Goal: Task Accomplishment & Management: Manage account settings

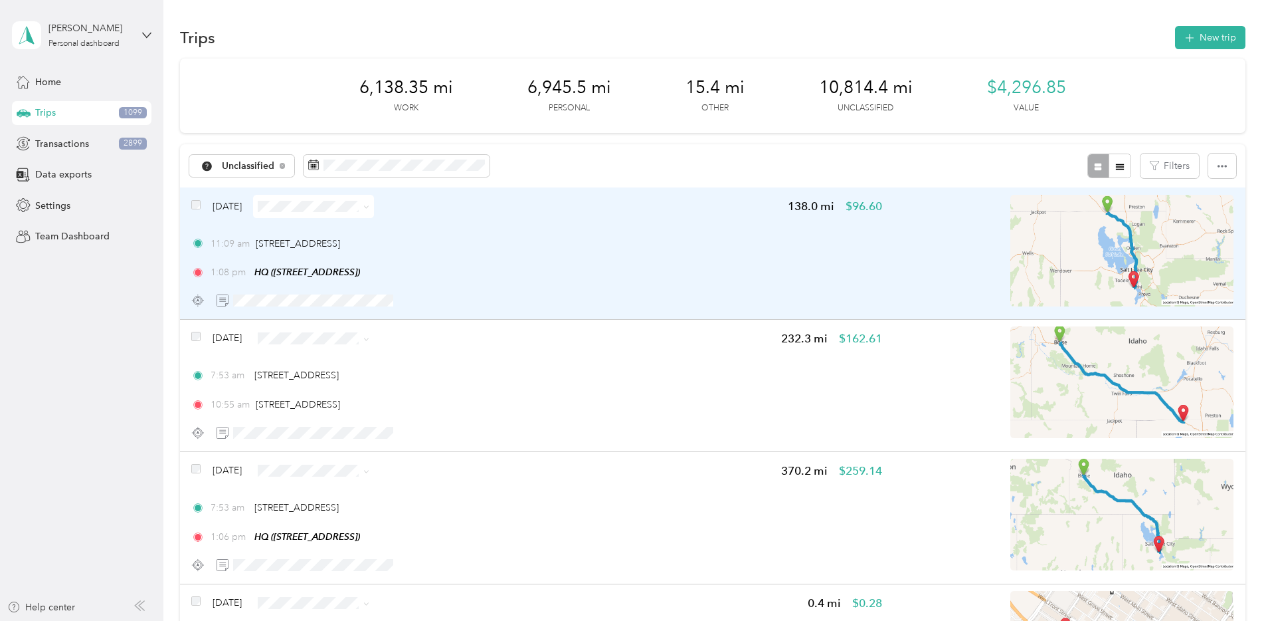
scroll to position [84, 0]
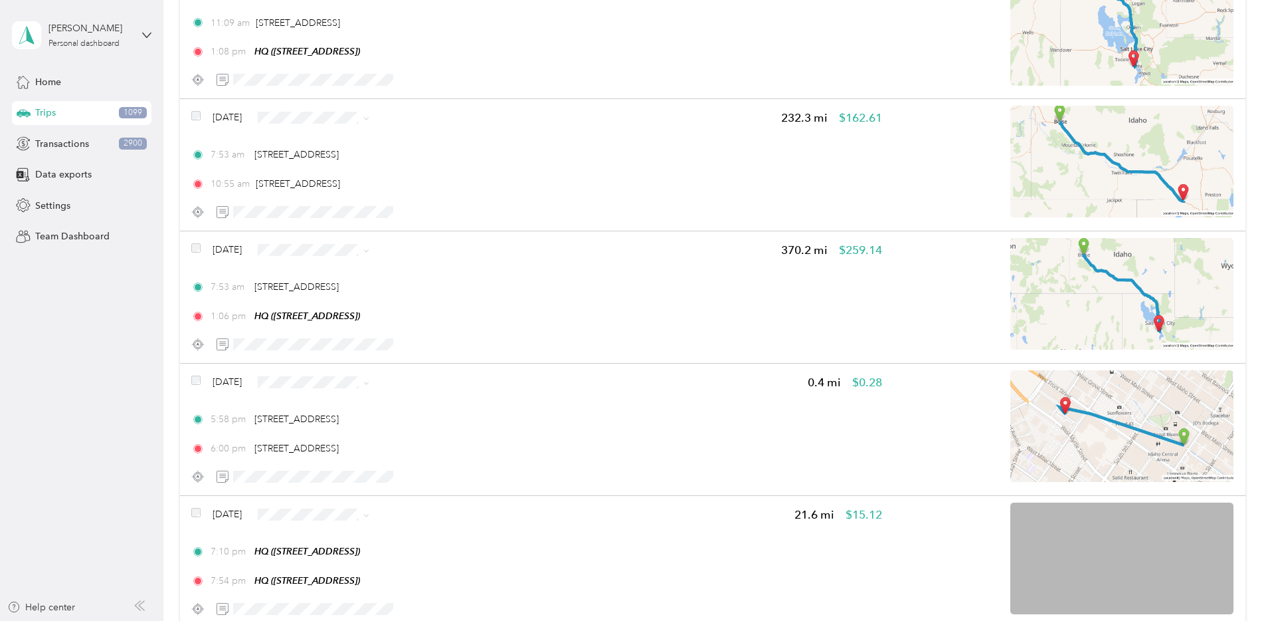
scroll to position [285, 0]
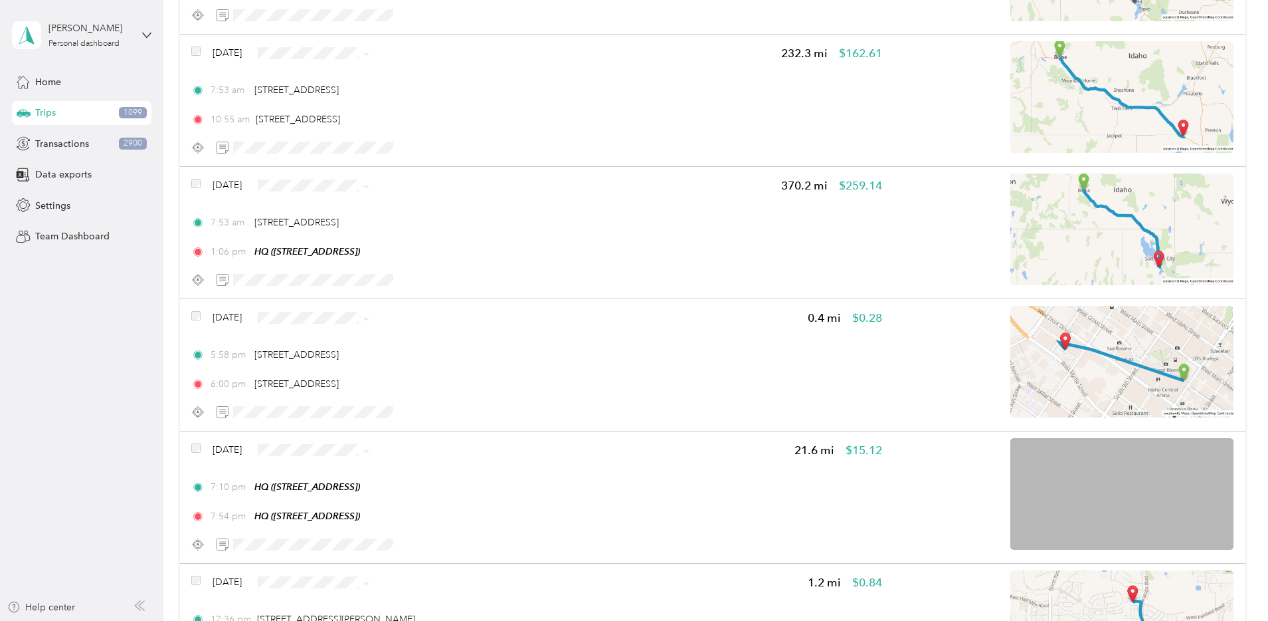
click at [422, 366] on li "Personal" at bounding box center [427, 365] width 128 height 23
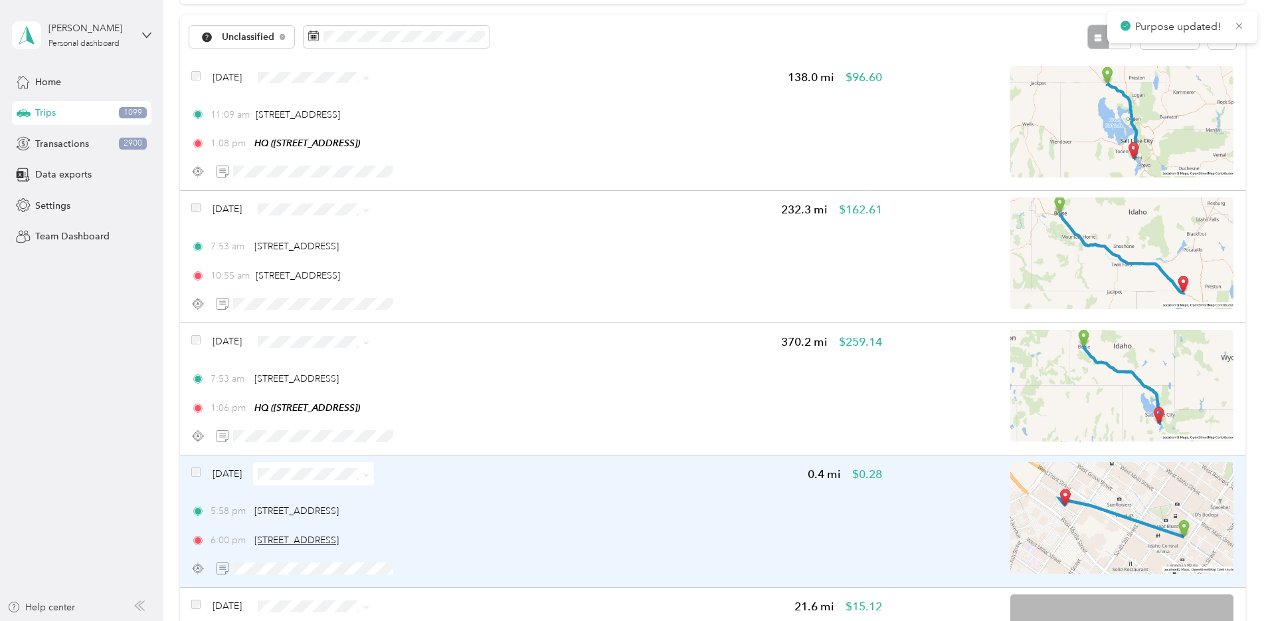
scroll to position [120, 0]
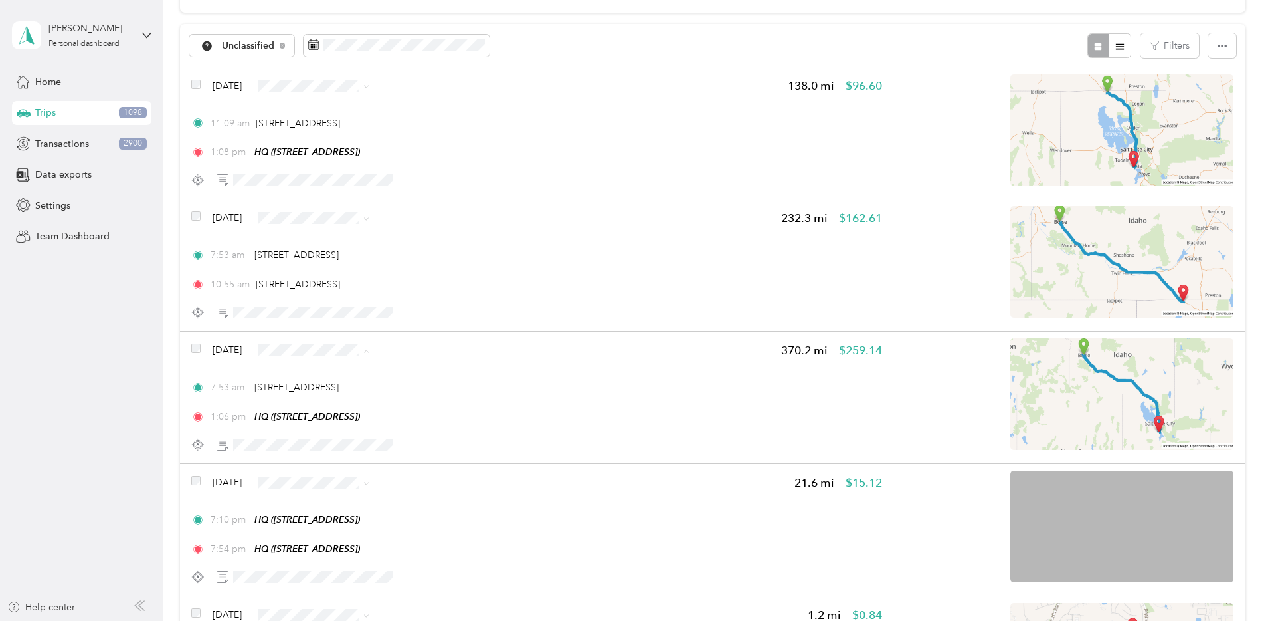
click at [416, 392] on span "Personal" at bounding box center [440, 398] width 86 height 14
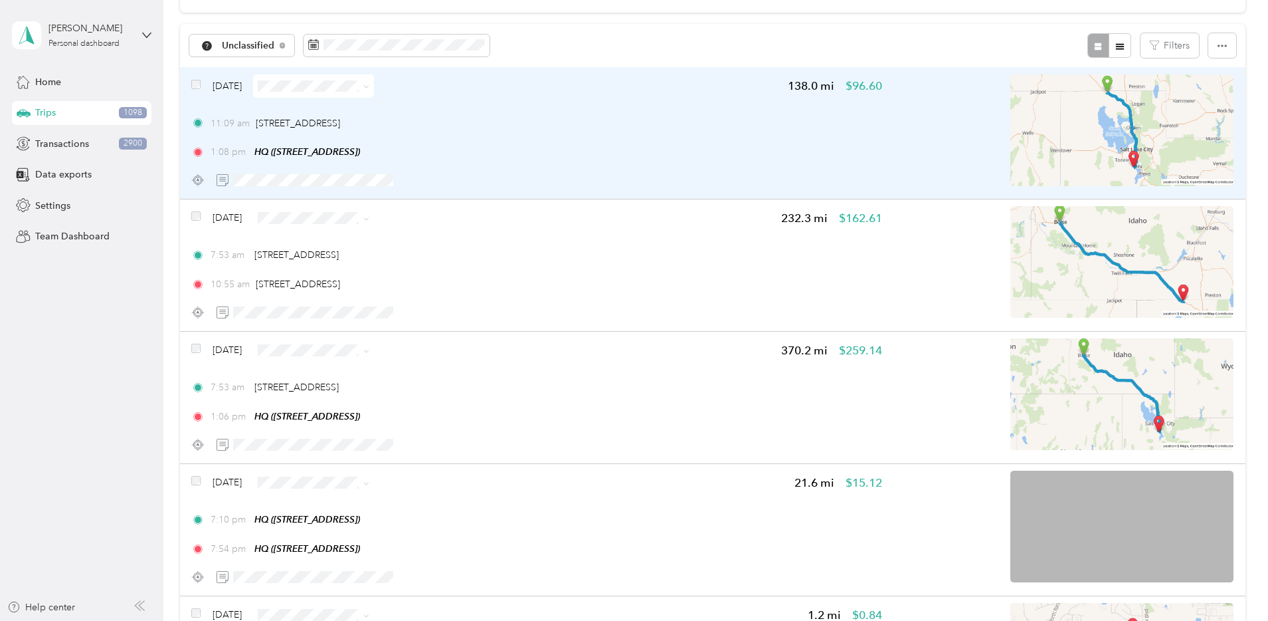
click at [649, 141] on div "11:09 am [STREET_ADDRESS] 1:08 pm HQ ([STREET_ADDRESS])" at bounding box center [536, 137] width 691 height 43
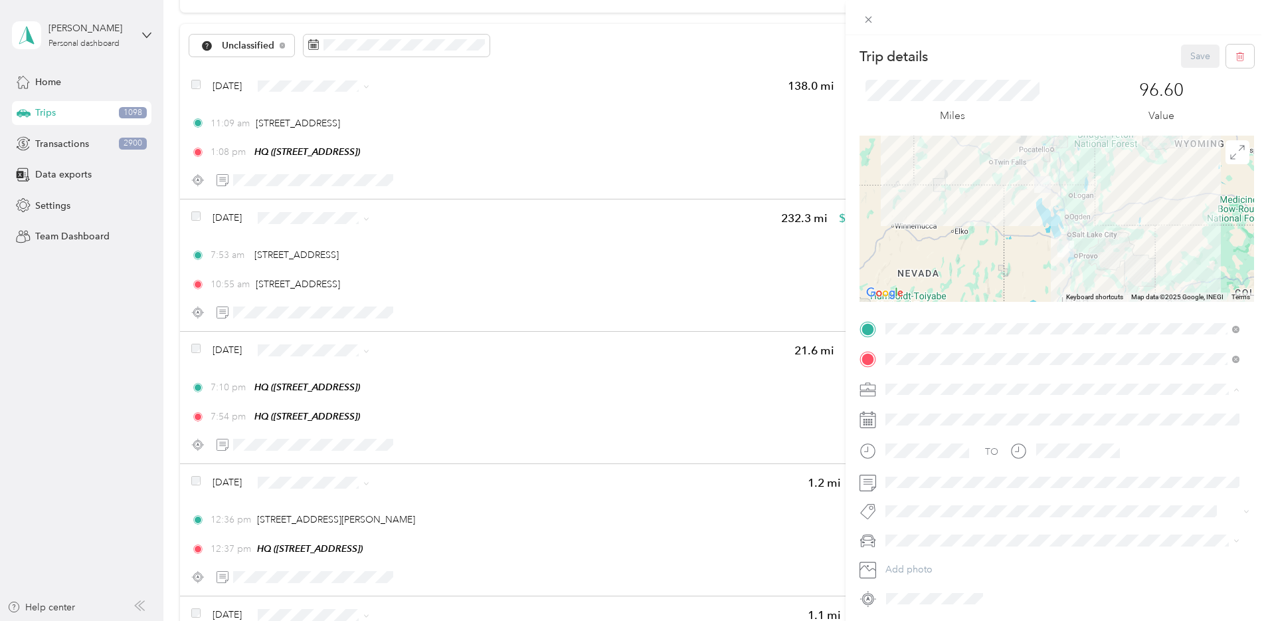
click at [917, 503] on span "Network Marketing" at bounding box center [930, 505] width 80 height 11
click at [912, 471] on span "Camry" at bounding box center [903, 468] width 27 height 11
click at [1189, 52] on button "Save" at bounding box center [1200, 56] width 39 height 23
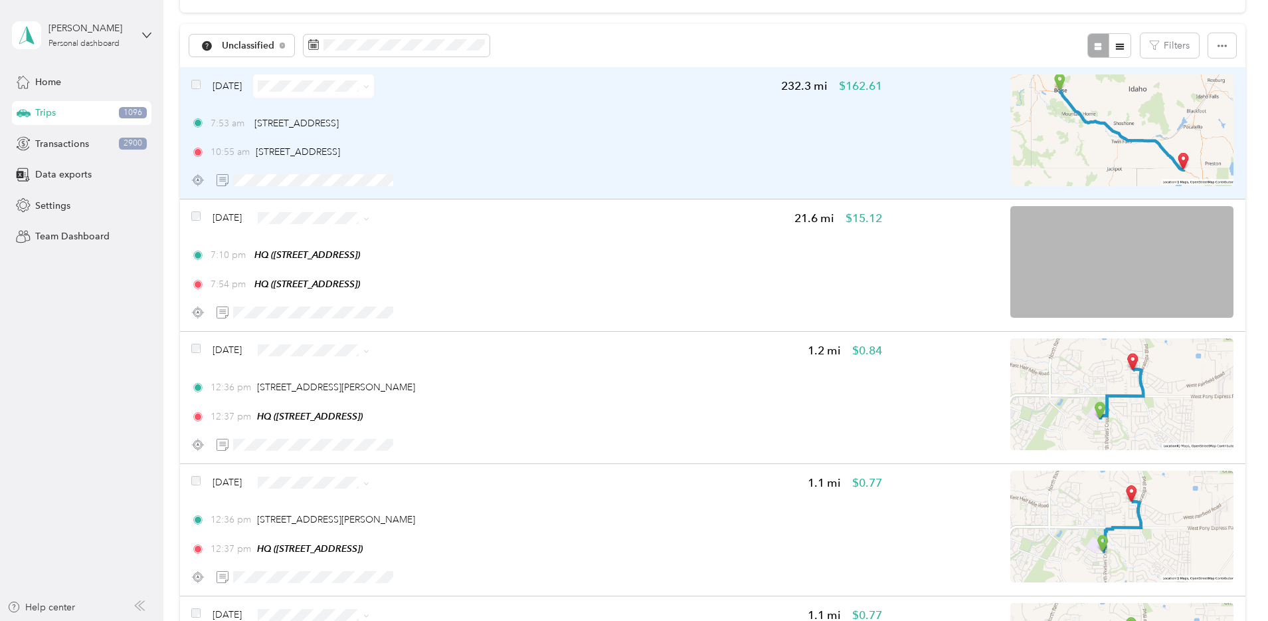
click at [664, 153] on div "10:55 am [STREET_ADDRESS]" at bounding box center [536, 152] width 691 height 14
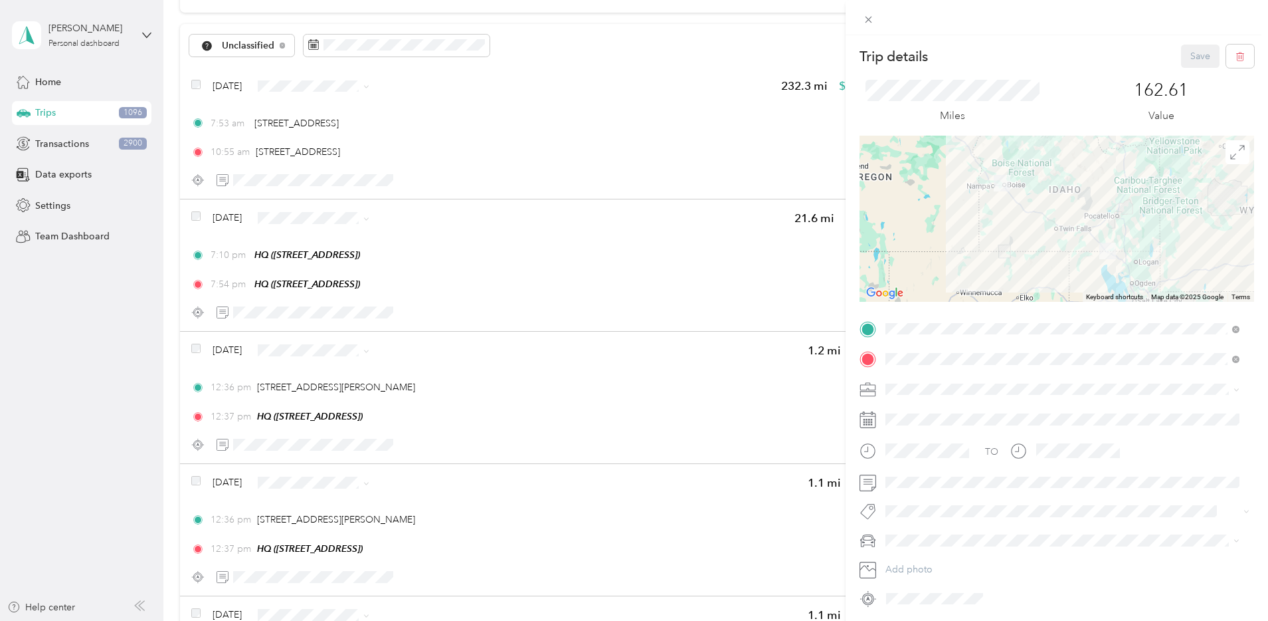
click at [918, 395] on span at bounding box center [1067, 389] width 373 height 21
click at [932, 502] on span "Network Marketing" at bounding box center [930, 505] width 80 height 11
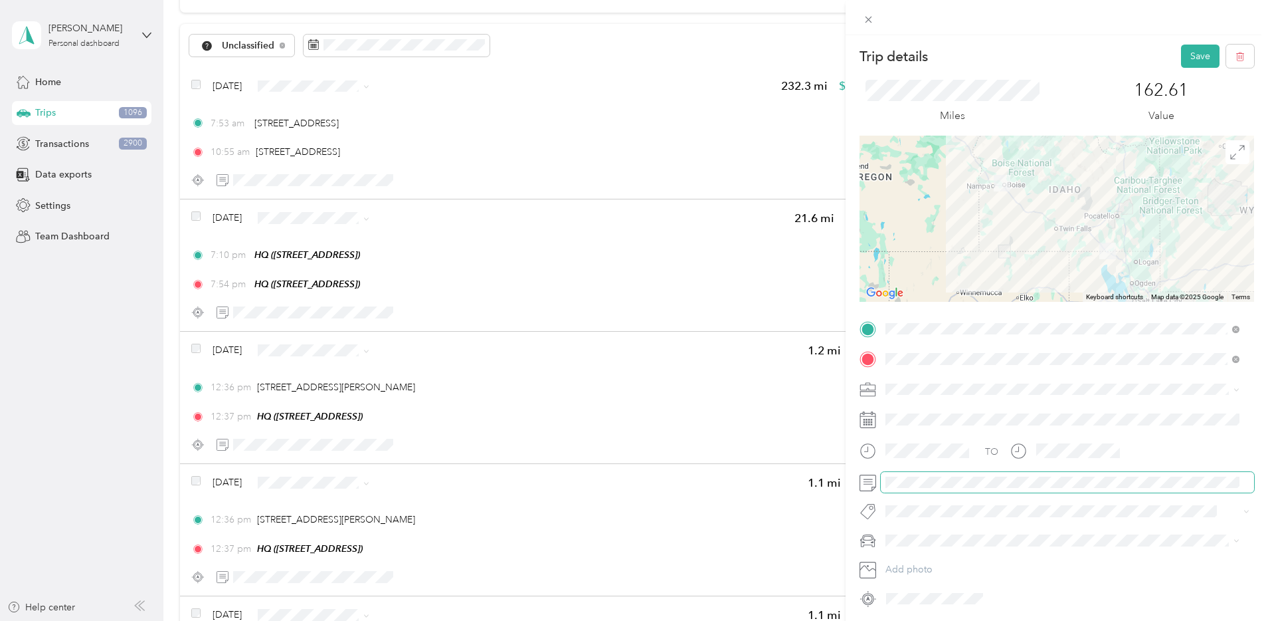
click at [934, 489] on span at bounding box center [1067, 482] width 373 height 21
click at [910, 546] on span at bounding box center [1067, 540] width 373 height 21
click at [915, 474] on li "Camry" at bounding box center [1062, 469] width 363 height 23
click at [1182, 56] on button "Save" at bounding box center [1200, 56] width 39 height 23
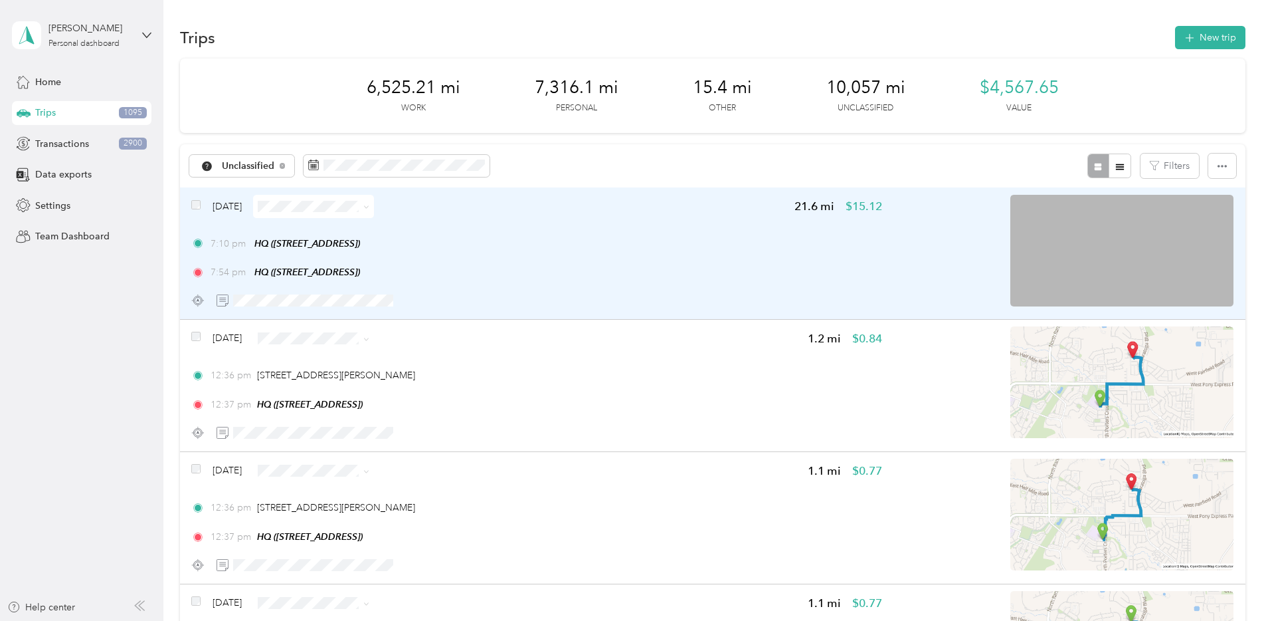
click at [374, 215] on span at bounding box center [313, 206] width 121 height 23
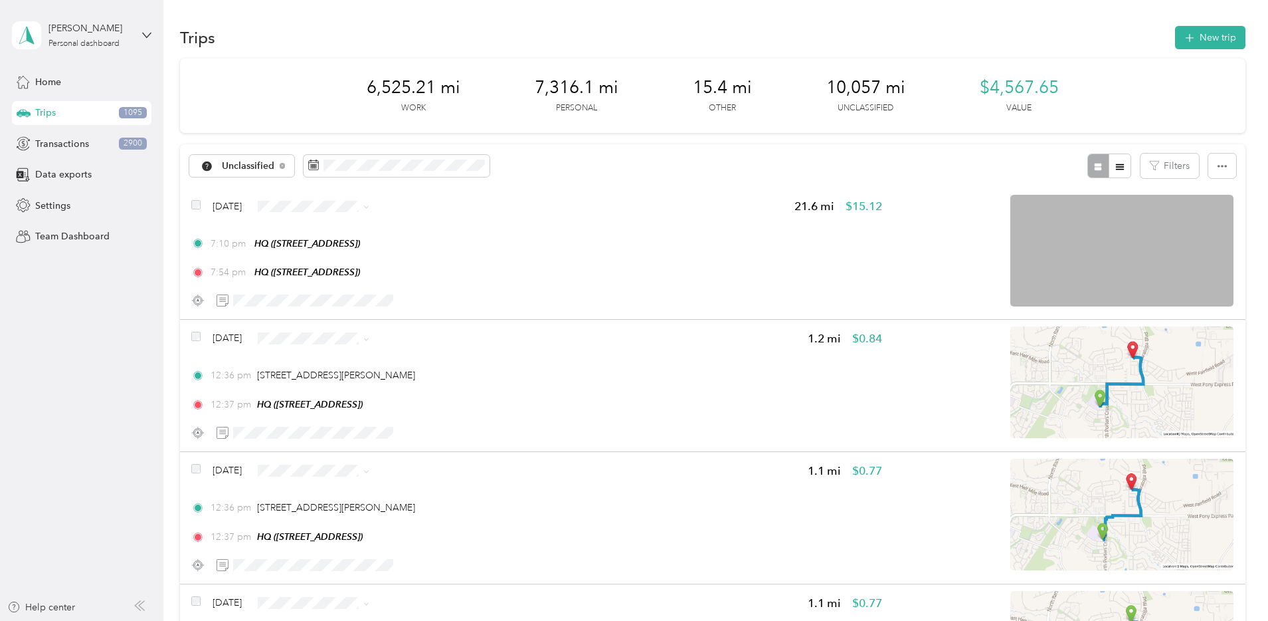
click at [437, 256] on li "Personal" at bounding box center [431, 248] width 128 height 23
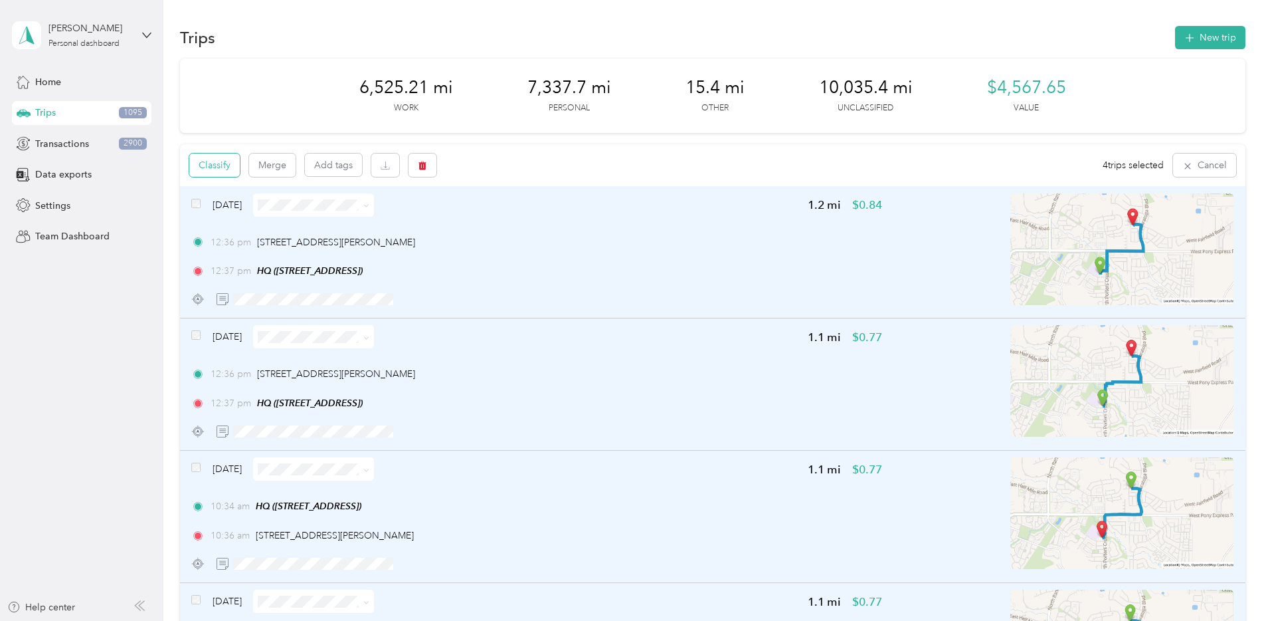
click at [240, 173] on button "Classify" at bounding box center [214, 164] width 51 height 23
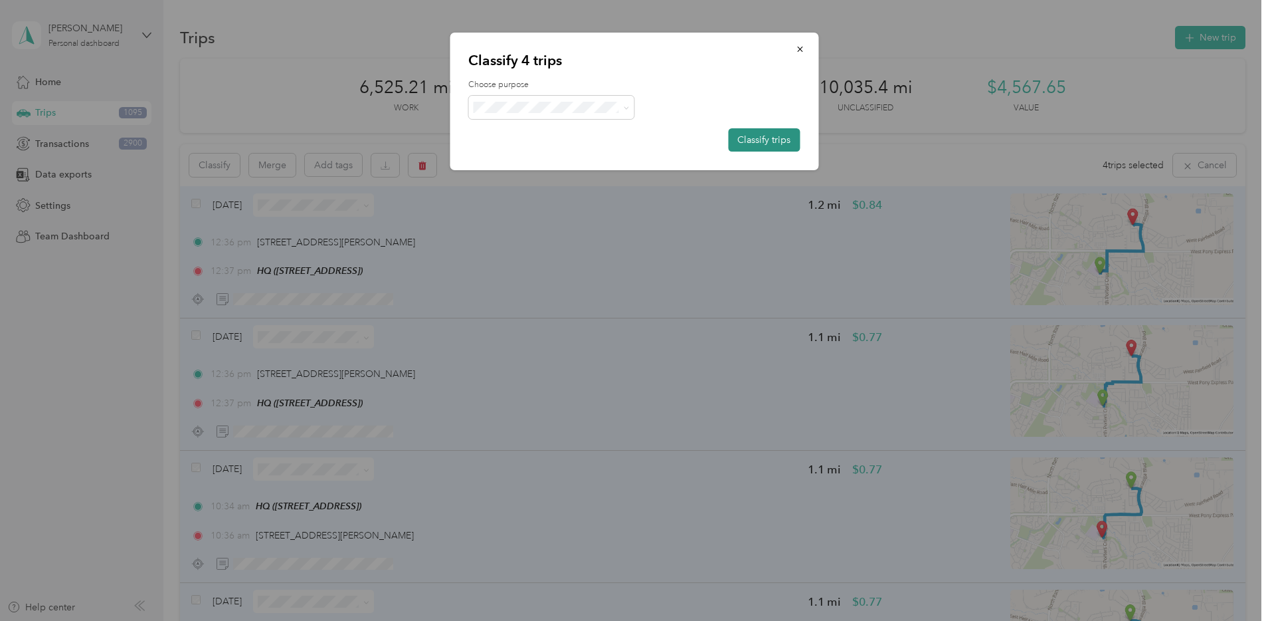
click at [748, 142] on button "Classify trips" at bounding box center [764, 139] width 72 height 23
